Goal: Task Accomplishment & Management: Complete application form

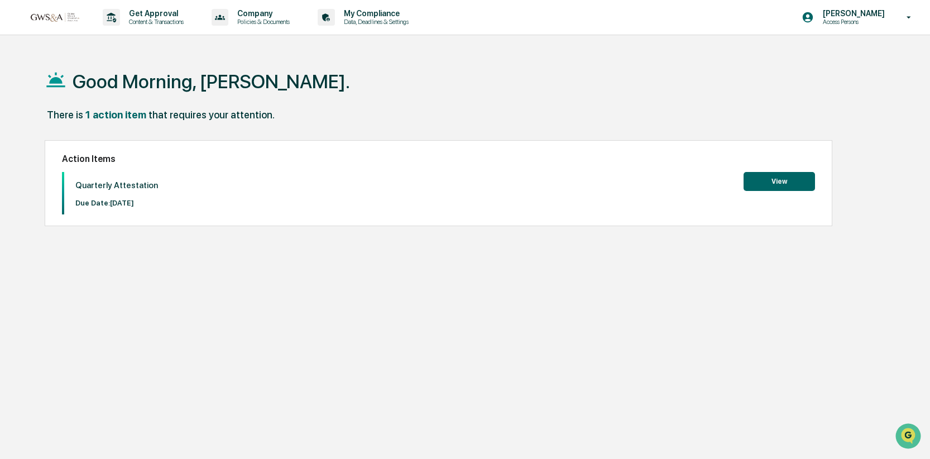
click at [779, 175] on button "View" at bounding box center [779, 181] width 71 height 19
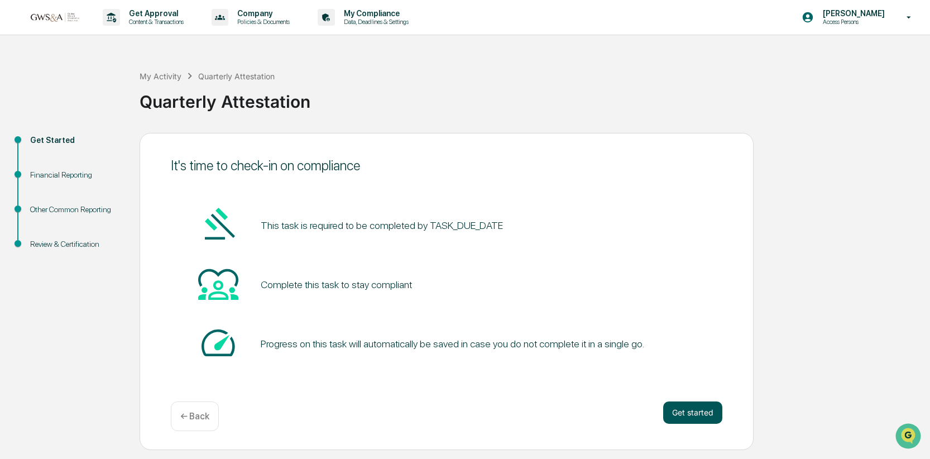
click at [689, 411] on button "Get started" at bounding box center [692, 412] width 59 height 22
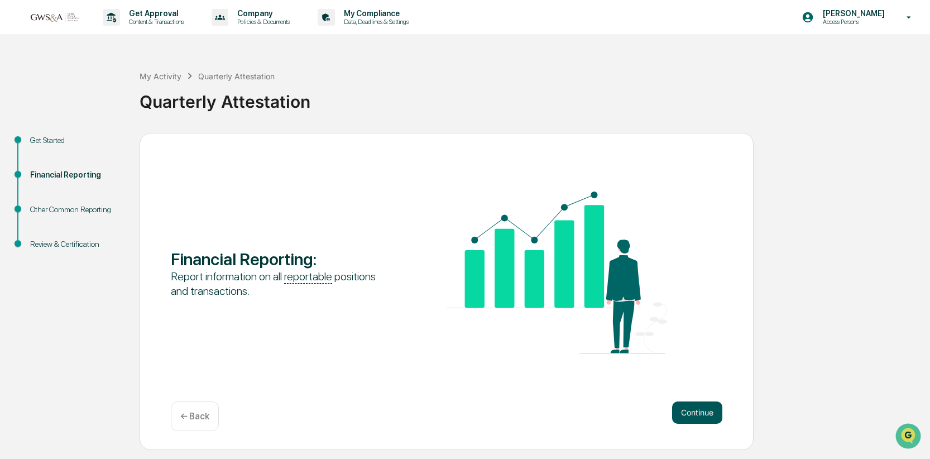
click at [701, 413] on button "Continue" at bounding box center [697, 412] width 50 height 22
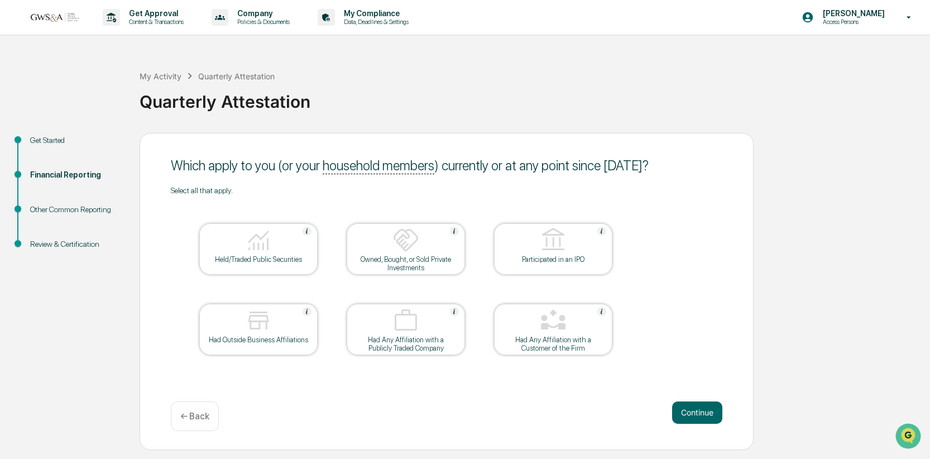
click at [701, 413] on button "Continue" at bounding box center [697, 412] width 50 height 22
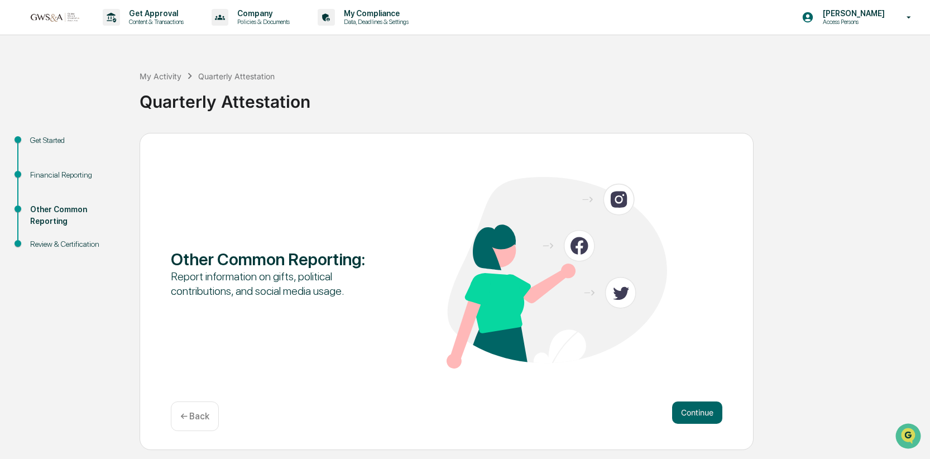
click at [701, 413] on button "Continue" at bounding box center [697, 412] width 50 height 22
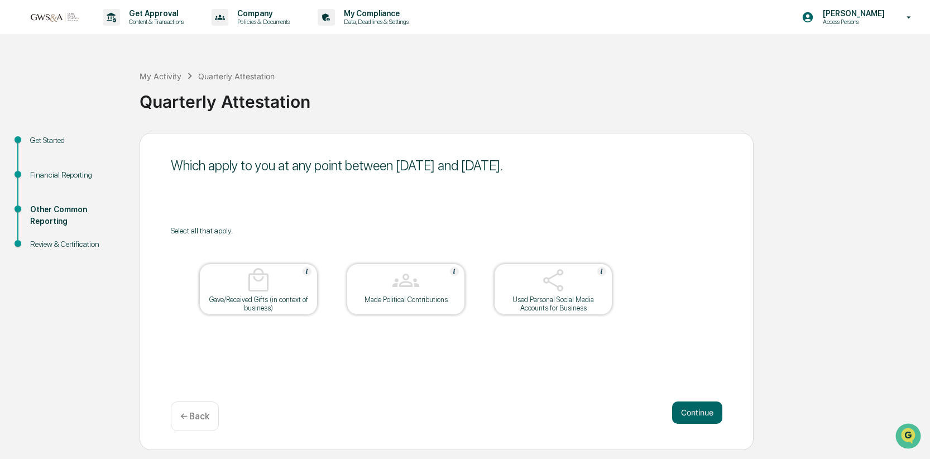
click at [701, 413] on button "Continue" at bounding box center [697, 412] width 50 height 22
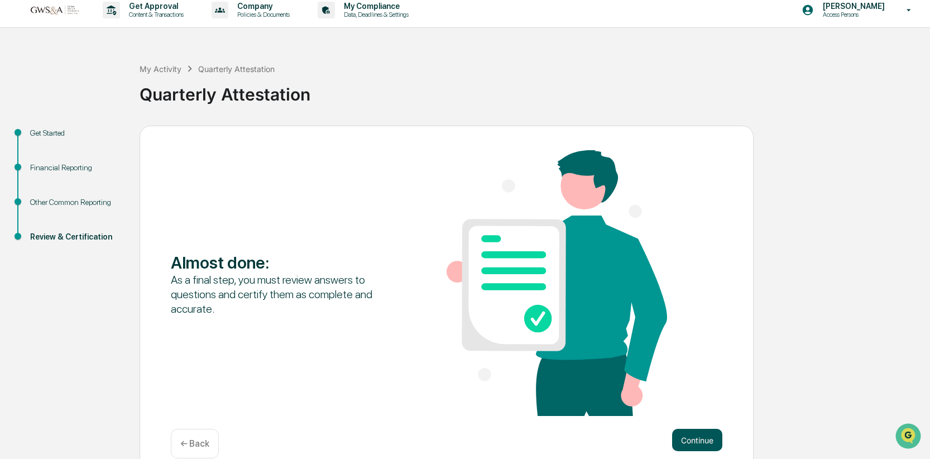
scroll to position [14, 0]
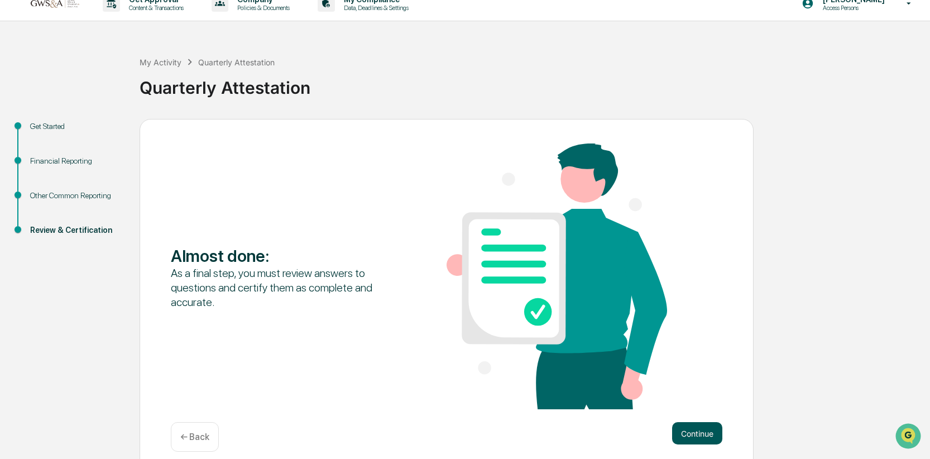
click at [699, 433] on button "Continue" at bounding box center [697, 433] width 50 height 22
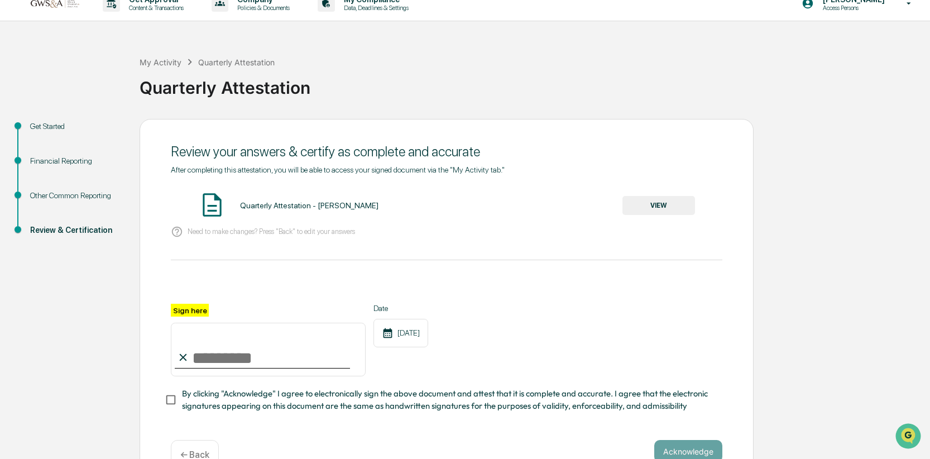
click at [282, 356] on input "Sign here" at bounding box center [268, 350] width 195 height 54
type input "**********"
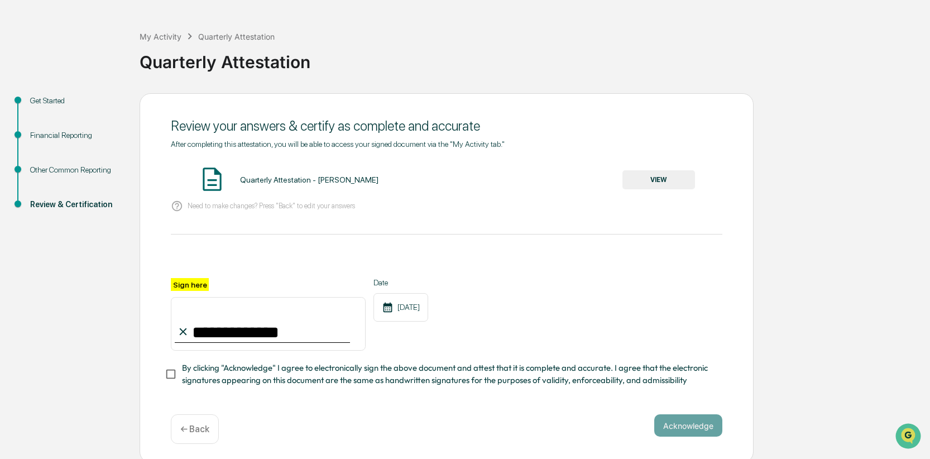
scroll to position [42, 0]
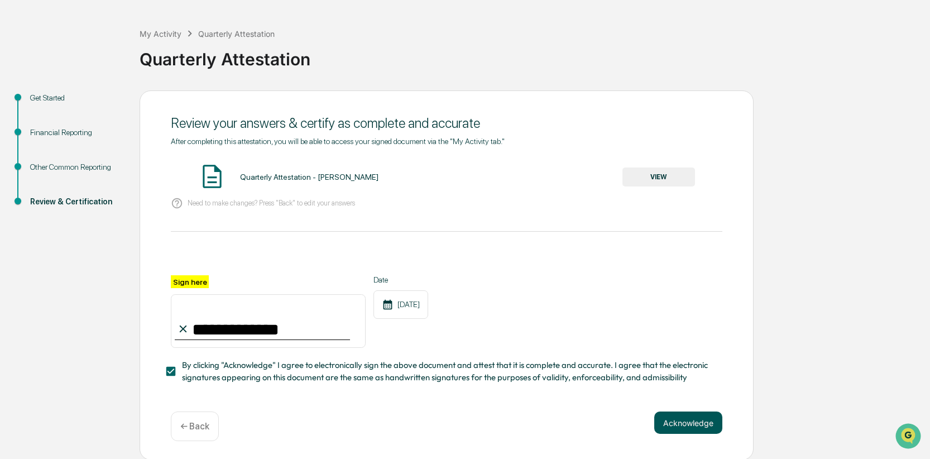
click at [689, 421] on button "Acknowledge" at bounding box center [688, 422] width 68 height 22
click at [216, 180] on img at bounding box center [212, 176] width 28 height 28
click at [652, 175] on button "VIEW" at bounding box center [658, 176] width 73 height 19
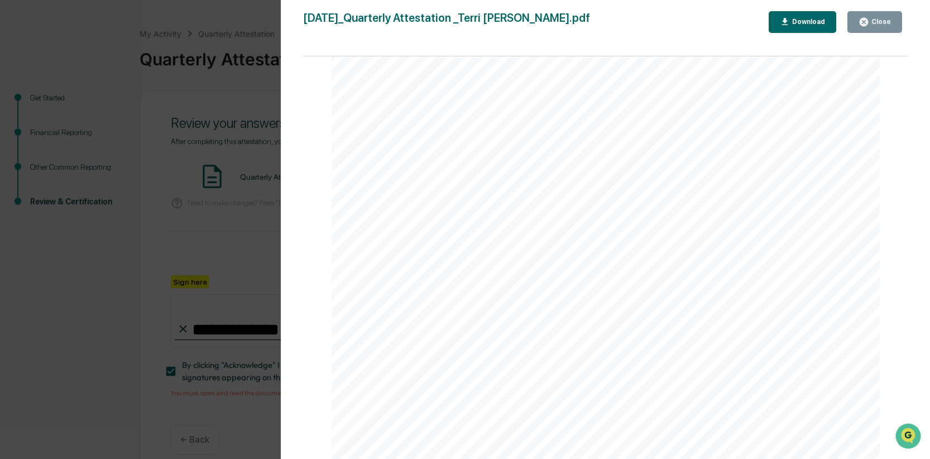
scroll to position [56, 0]
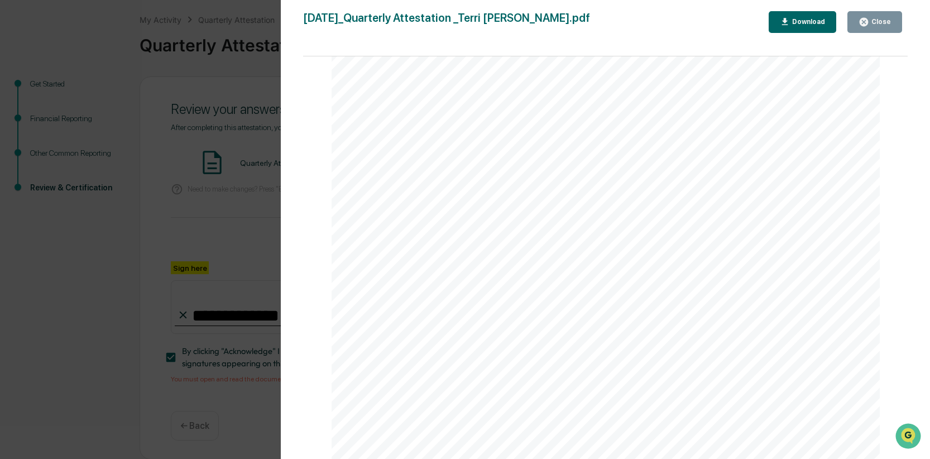
click at [878, 23] on div "Close" at bounding box center [880, 22] width 22 height 8
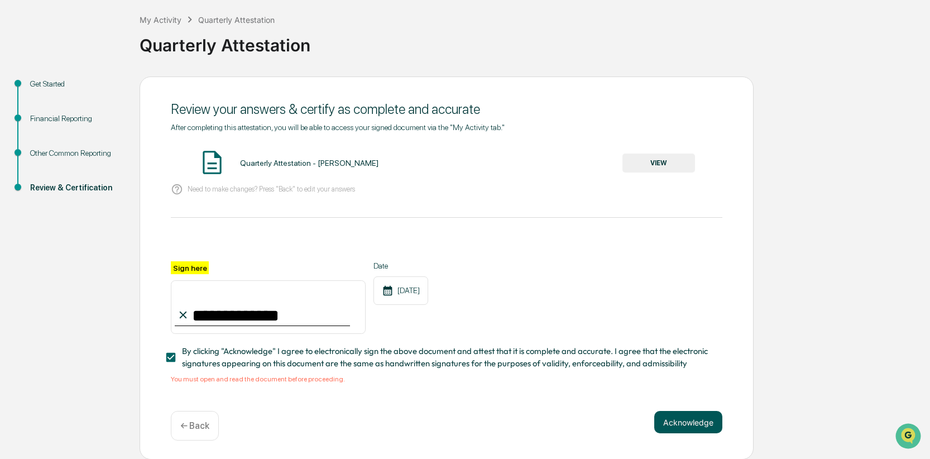
click at [692, 421] on button "Acknowledge" at bounding box center [688, 422] width 68 height 22
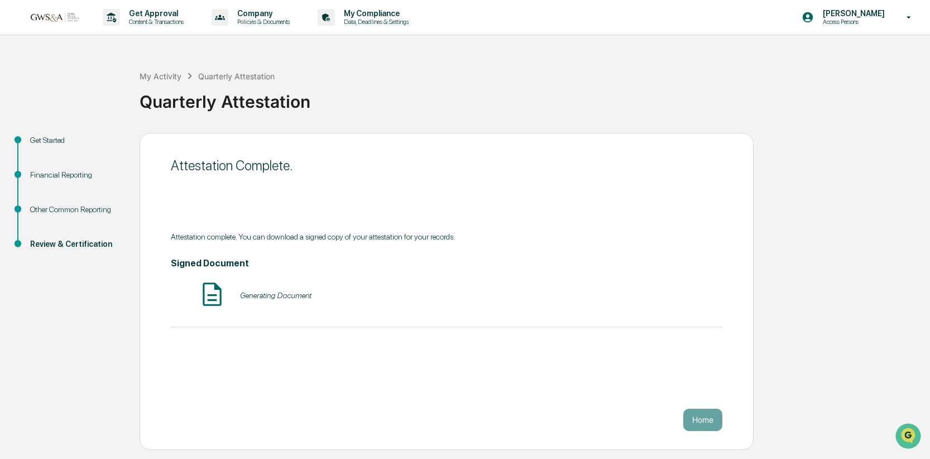
scroll to position [0, 0]
click at [703, 418] on button "Home" at bounding box center [702, 420] width 39 height 22
